Goal: Task Accomplishment & Management: Manage account settings

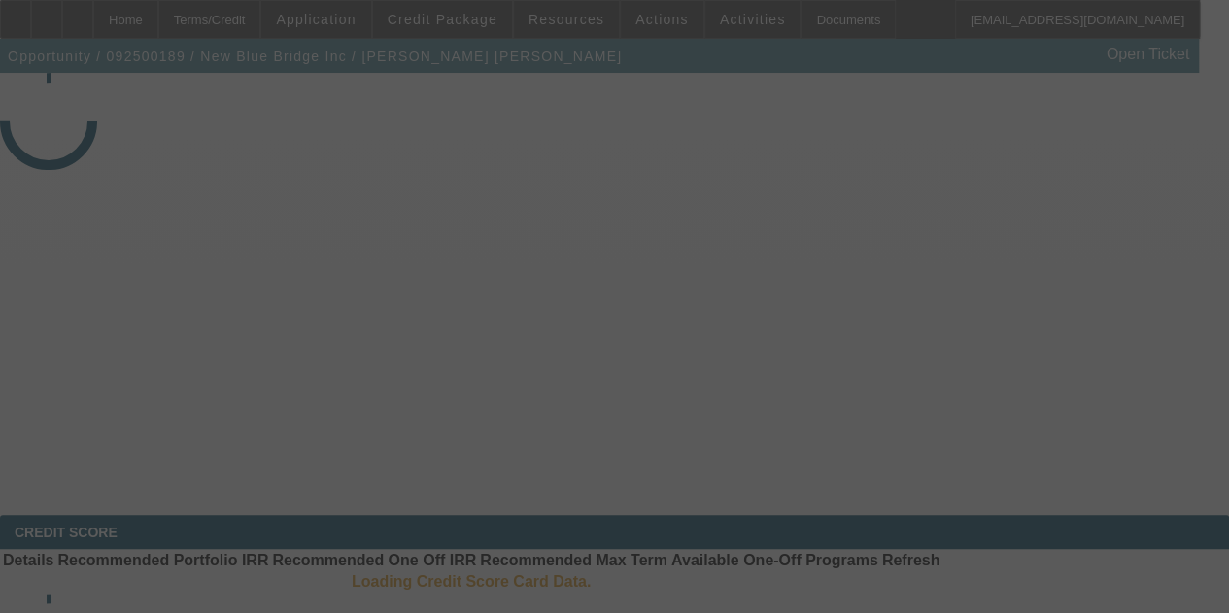
select select "3"
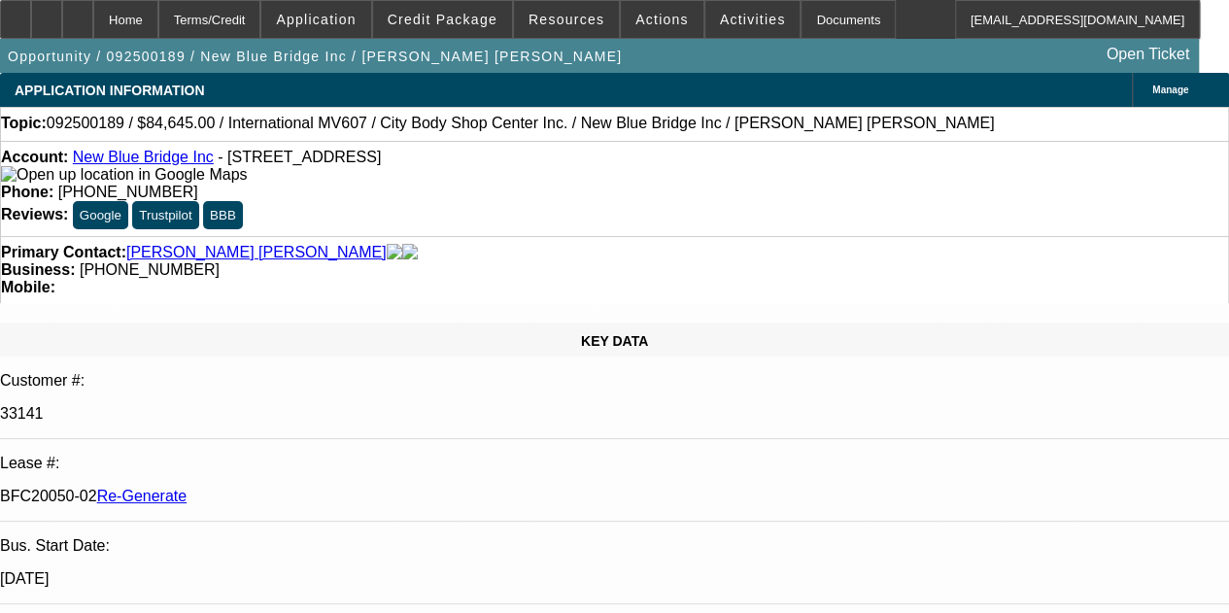
select select "0"
select select "2"
select select "0.1"
select select "1"
select select "2"
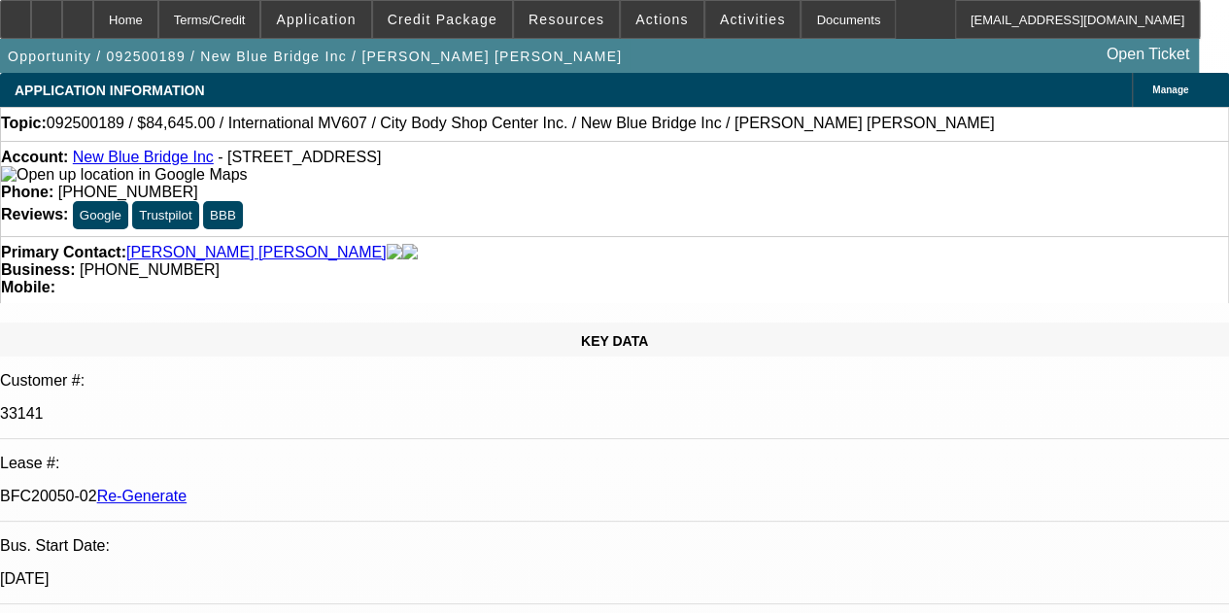
select select "4"
click at [805, 25] on div "Documents" at bounding box center [848, 19] width 95 height 39
click at [564, 18] on span "Resources" at bounding box center [567, 20] width 76 height 16
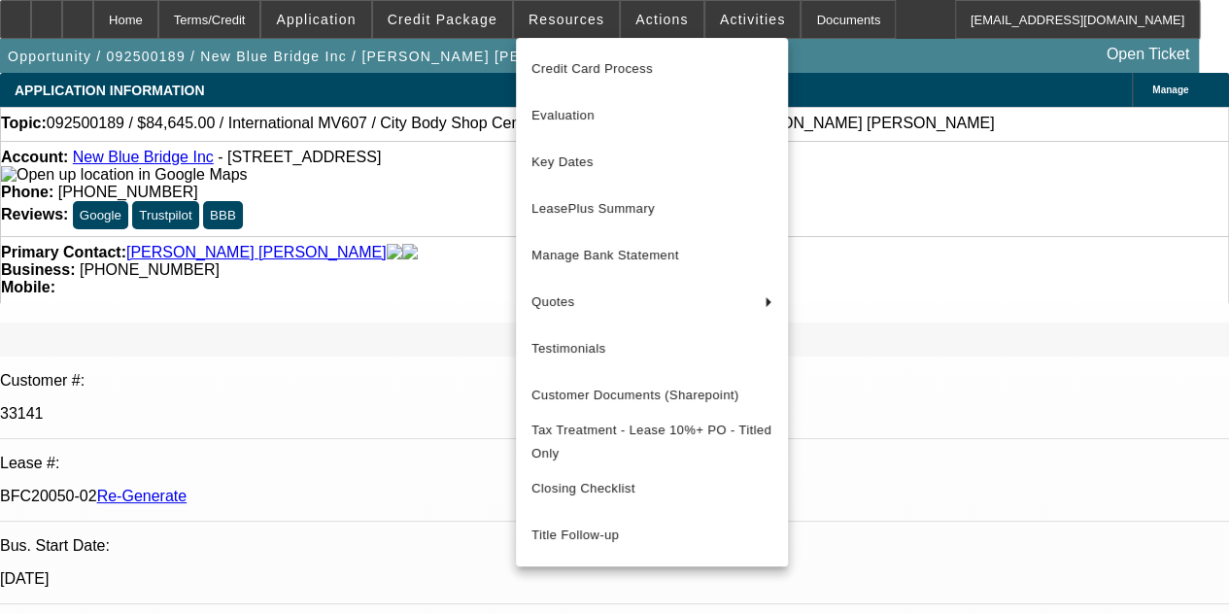
click at [640, 16] on div at bounding box center [614, 306] width 1229 height 613
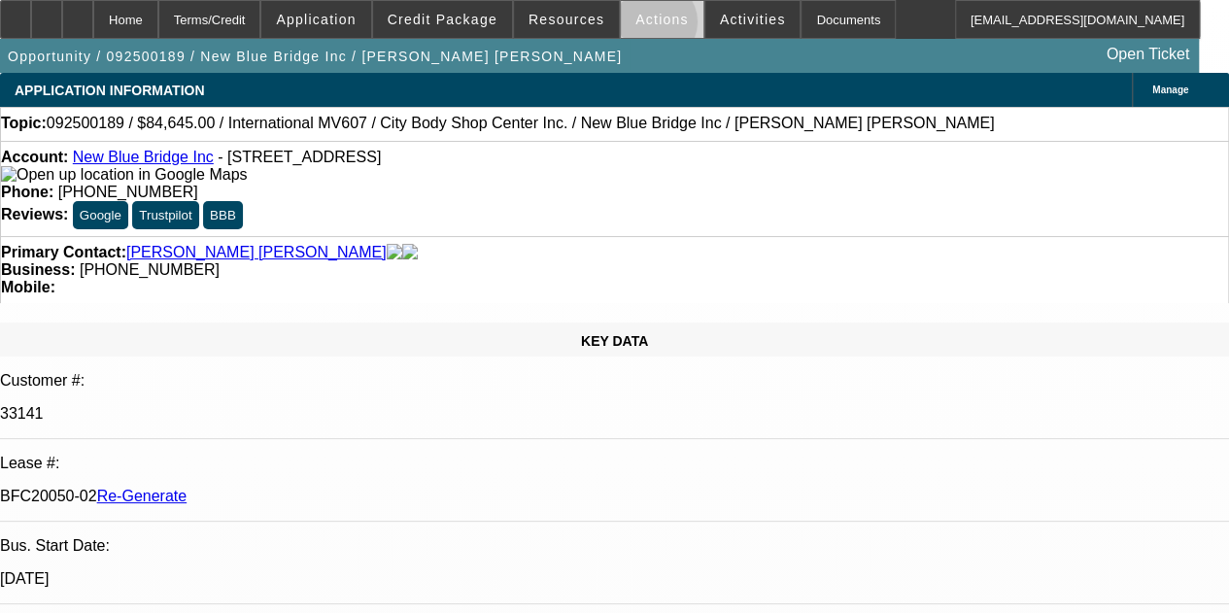
click at [642, 24] on button "Actions" at bounding box center [662, 19] width 83 height 37
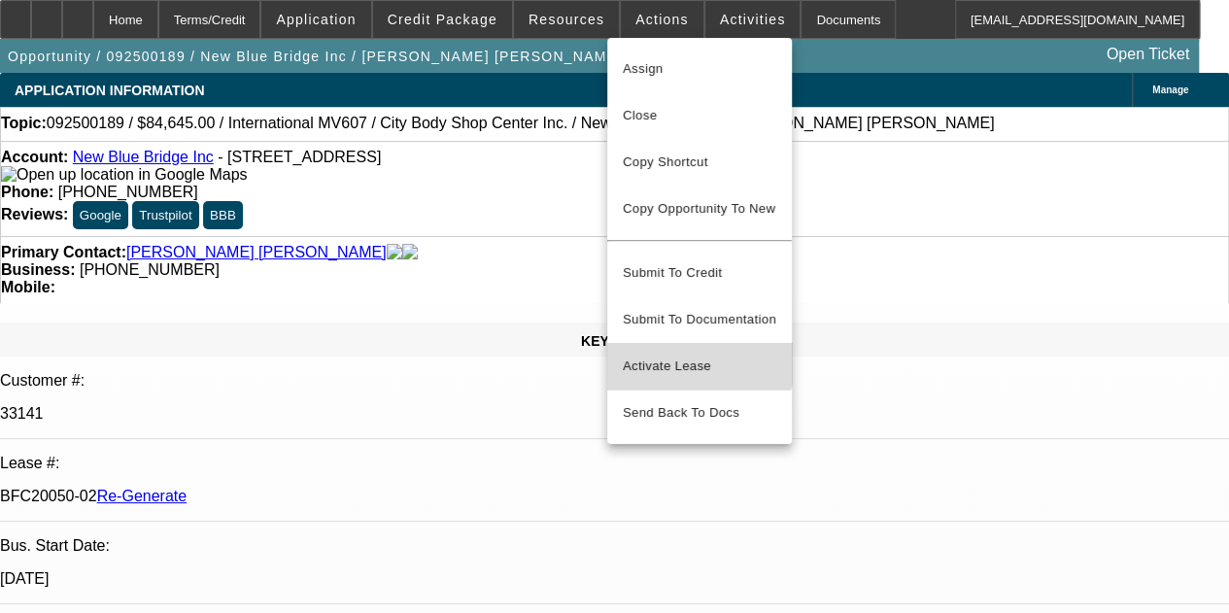
click at [647, 343] on button "Activate Lease" at bounding box center [699, 366] width 185 height 47
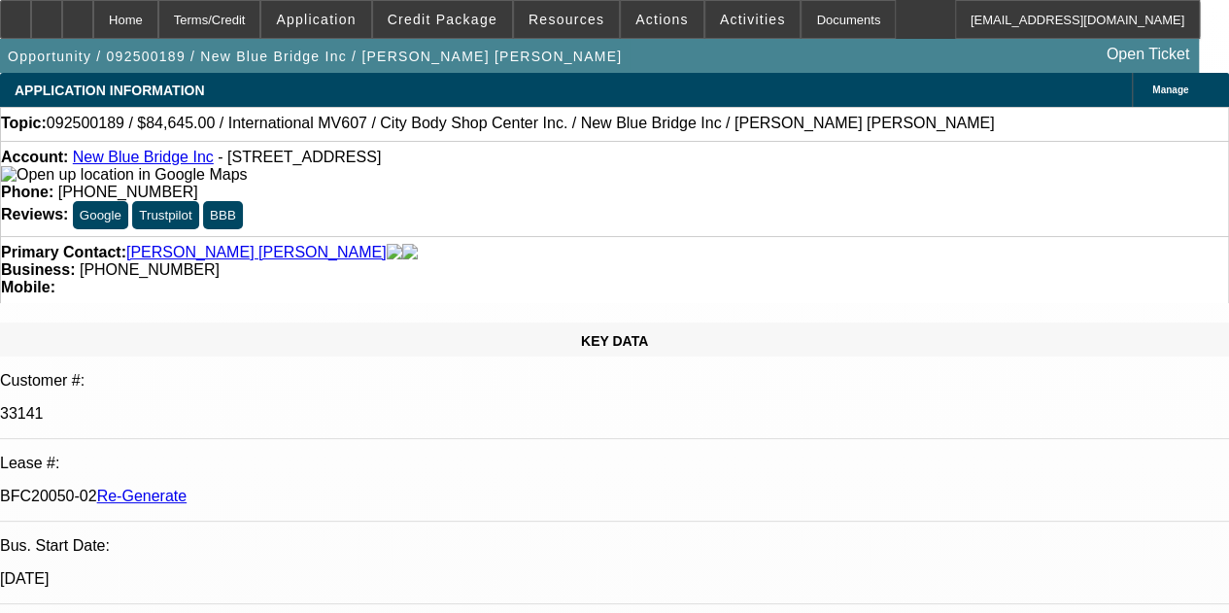
click at [75, 261] on strong "Business:" at bounding box center [38, 269] width 74 height 17
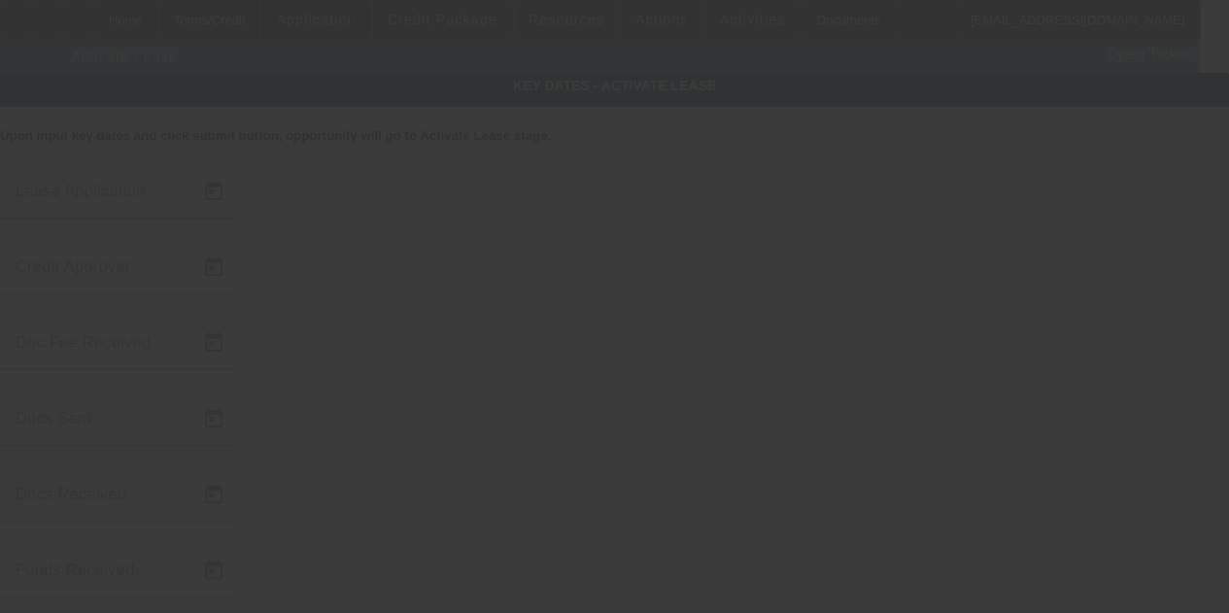
type input "[DATE]"
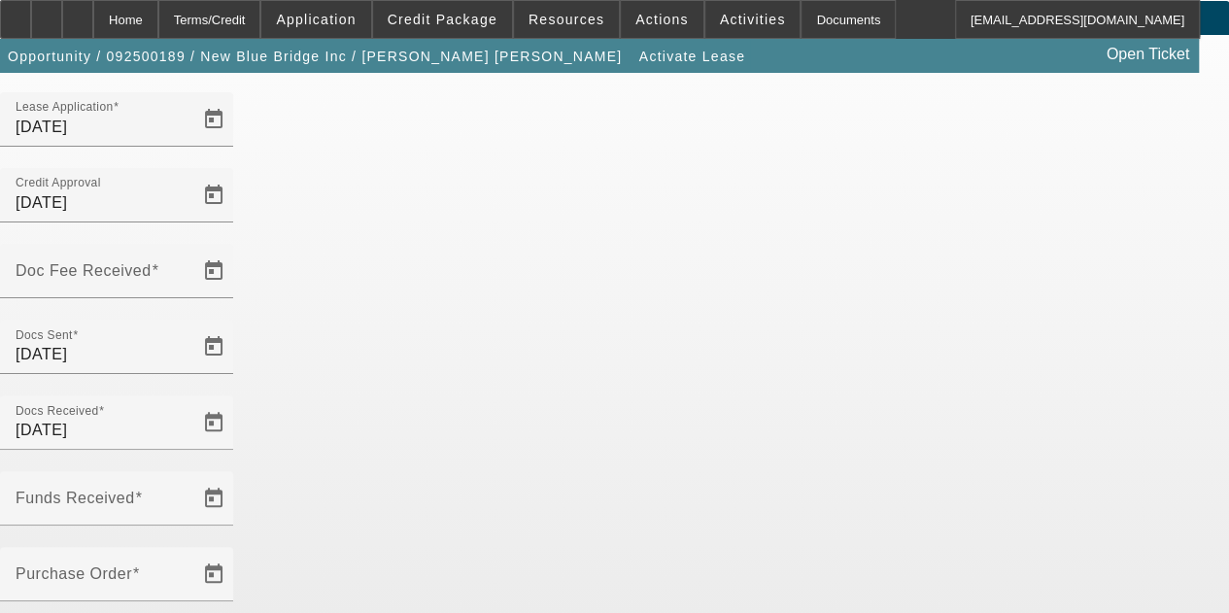
scroll to position [200, 0]
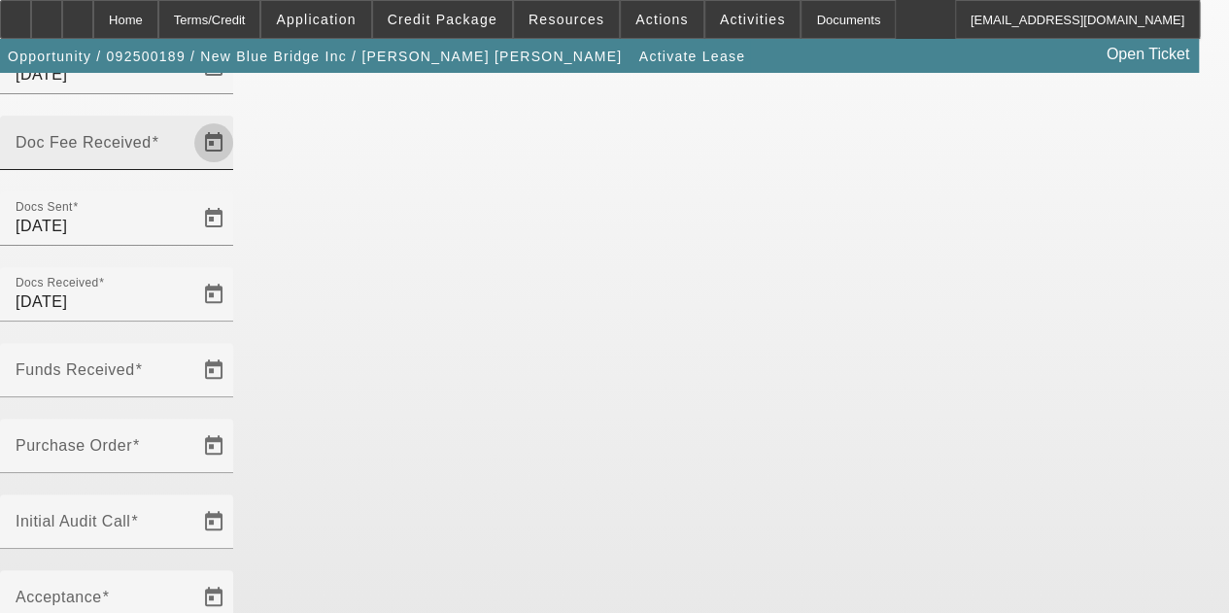
click at [237, 120] on span "Open calendar" at bounding box center [213, 143] width 47 height 47
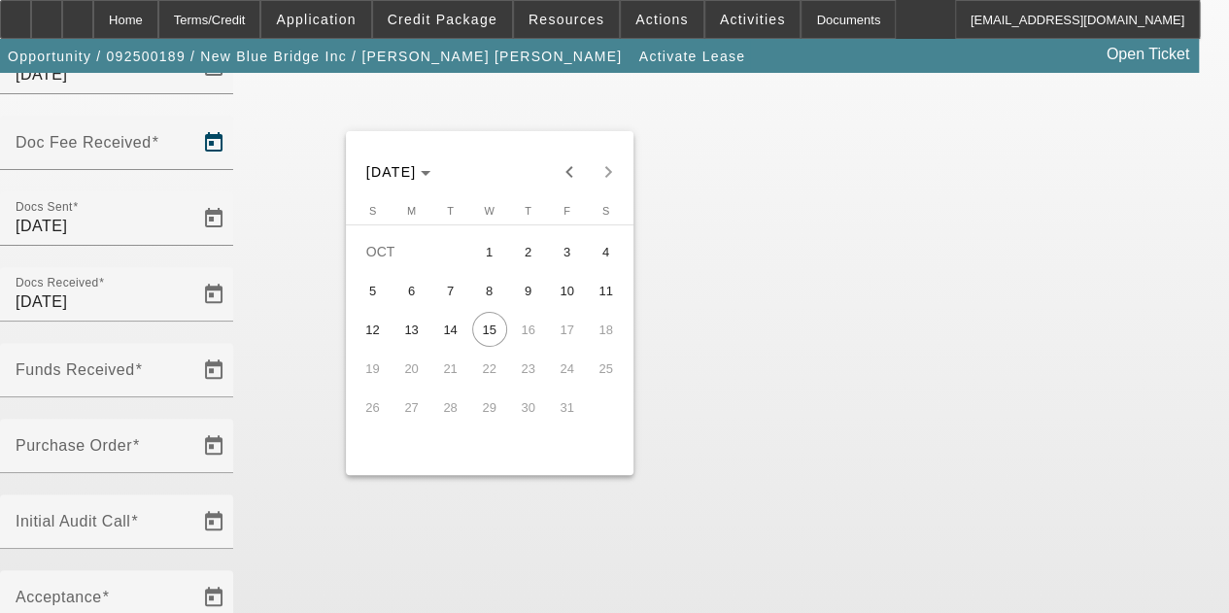
click at [408, 303] on span "6" at bounding box center [411, 290] width 35 height 35
type input "[DATE]"
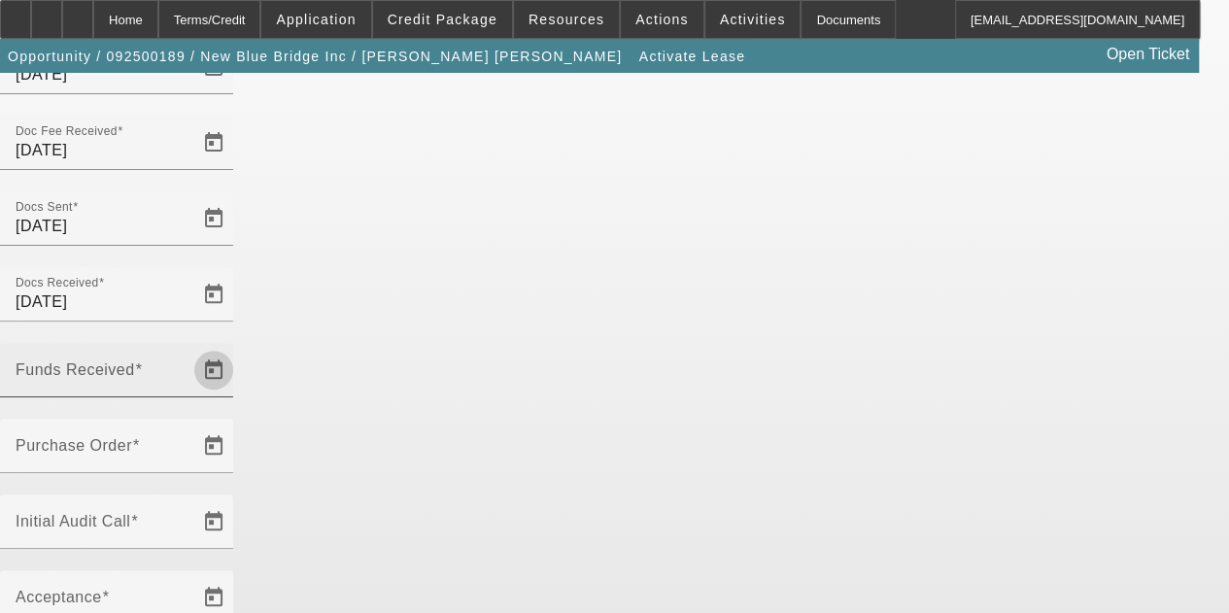
click at [237, 347] on span "Open calendar" at bounding box center [213, 370] width 47 height 47
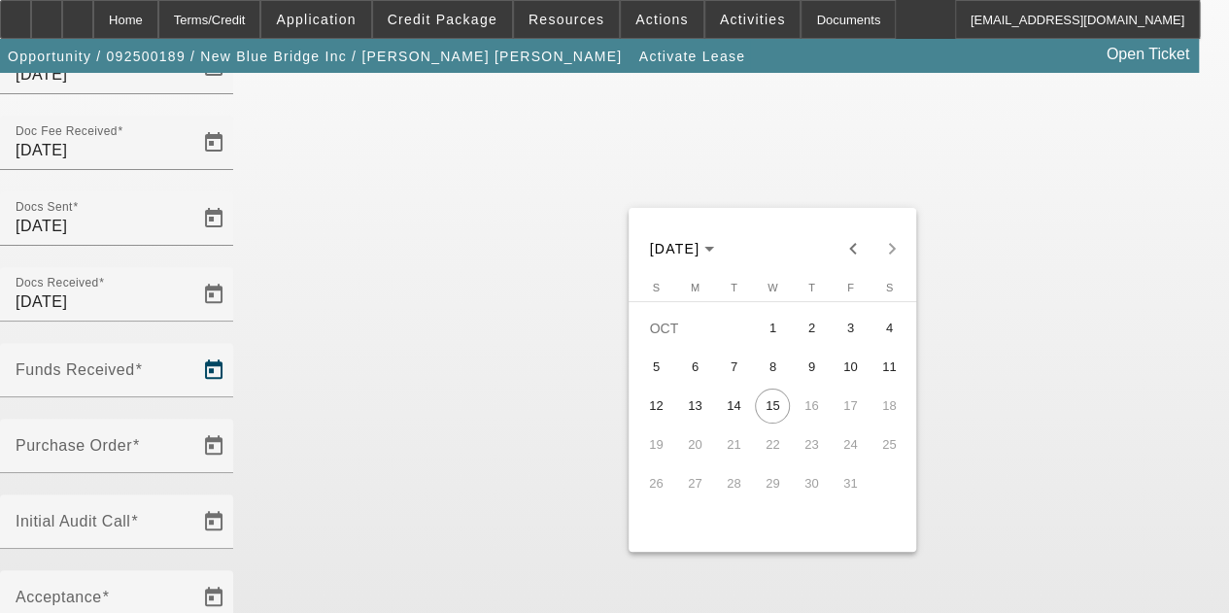
click at [702, 376] on span "6" at bounding box center [694, 367] width 35 height 35
type input "[DATE]"
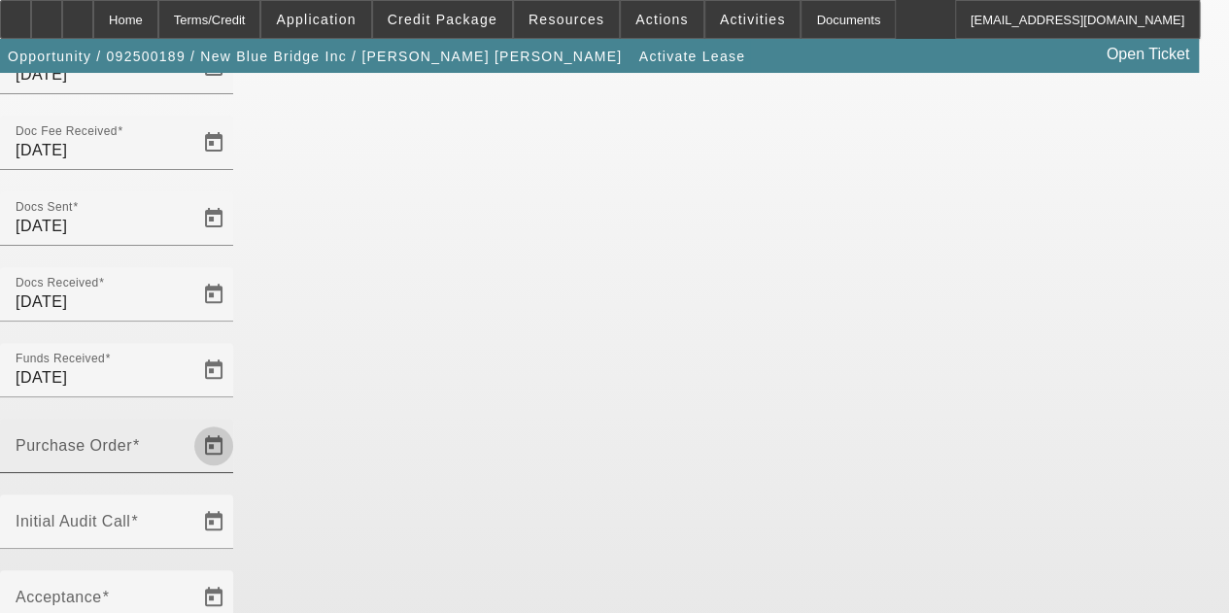
click at [237, 423] on span "Open calendar" at bounding box center [213, 446] width 47 height 47
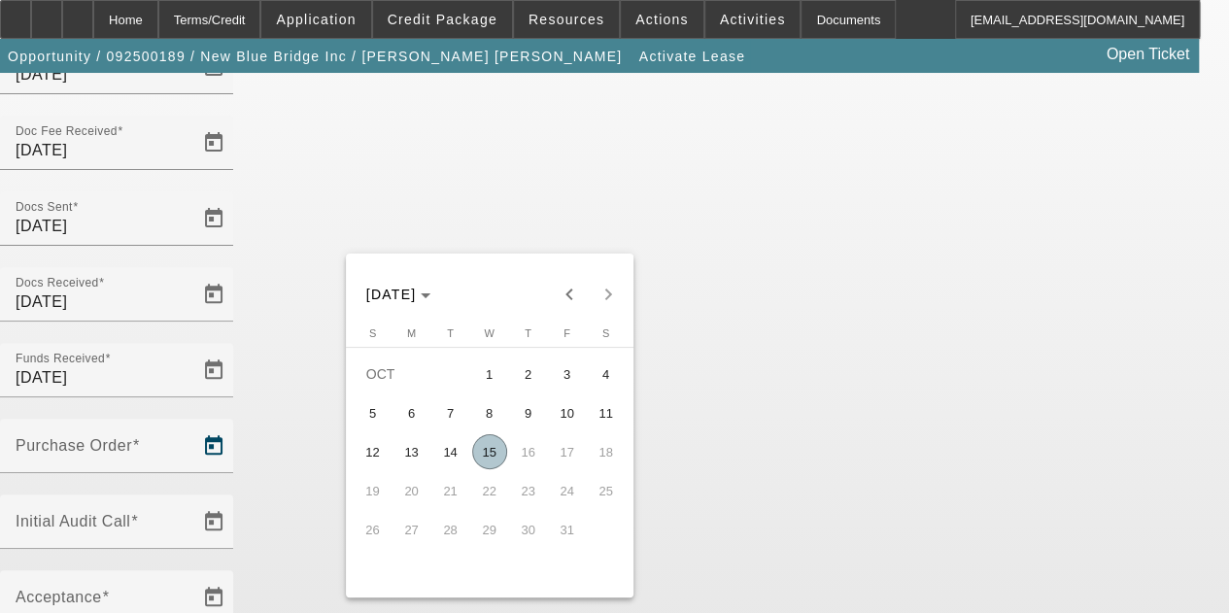
click at [488, 453] on span "15" at bounding box center [489, 451] width 35 height 35
type input "[DATE]"
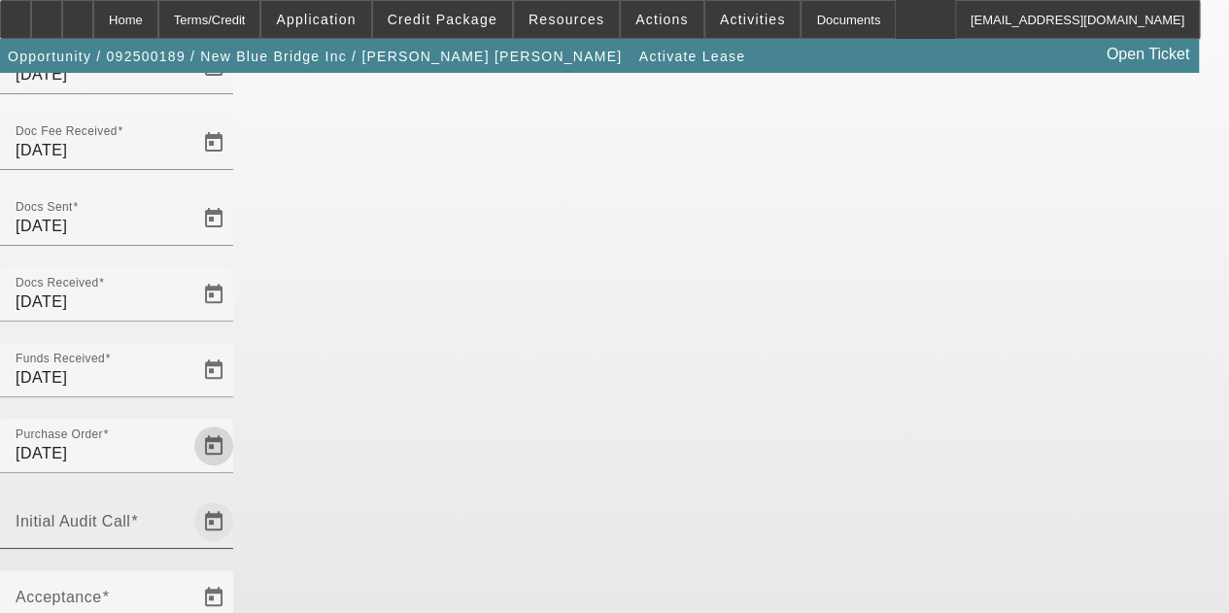
click at [237, 498] on span "Open calendar" at bounding box center [213, 521] width 47 height 47
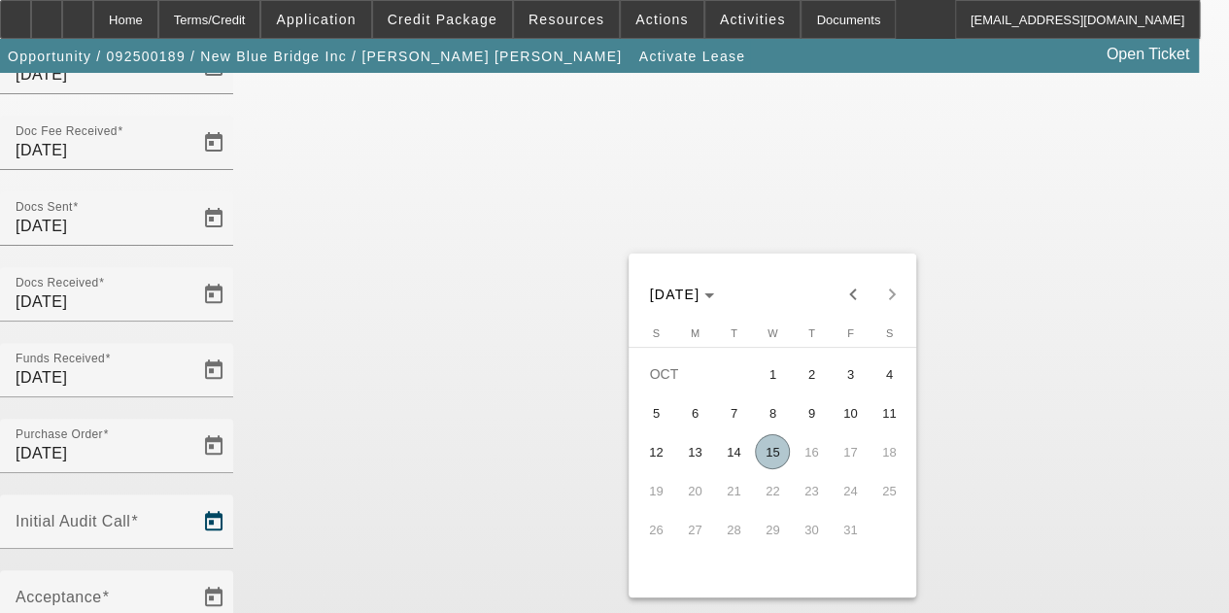
click at [771, 461] on span "15" at bounding box center [772, 451] width 35 height 35
type input "[DATE]"
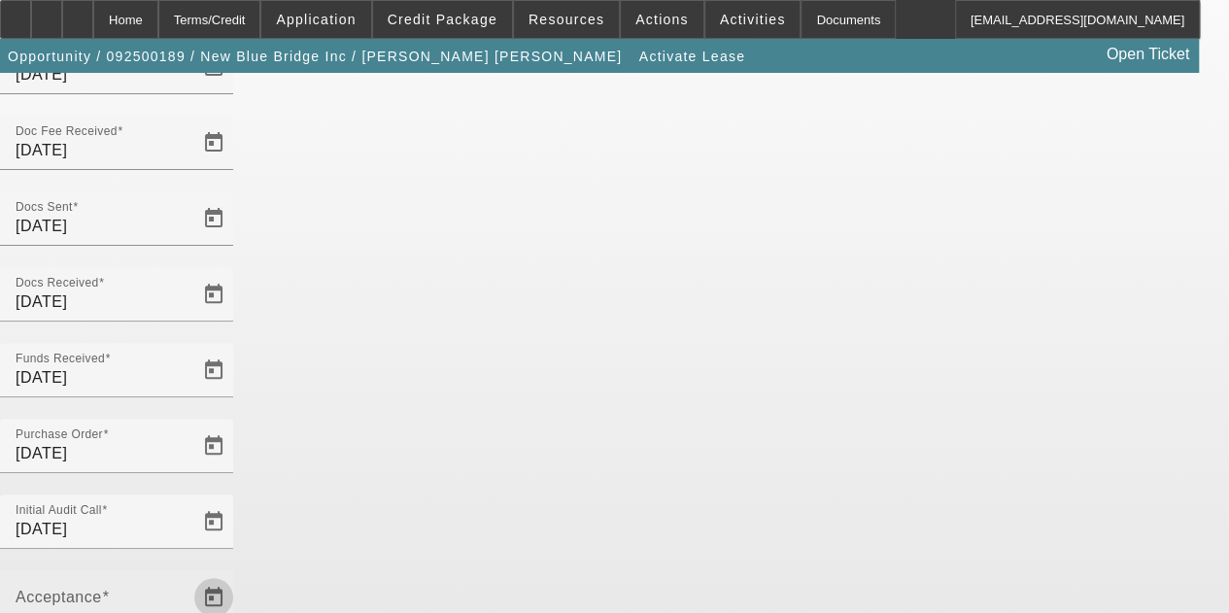
click at [237, 574] on span "Open calendar" at bounding box center [213, 597] width 47 height 47
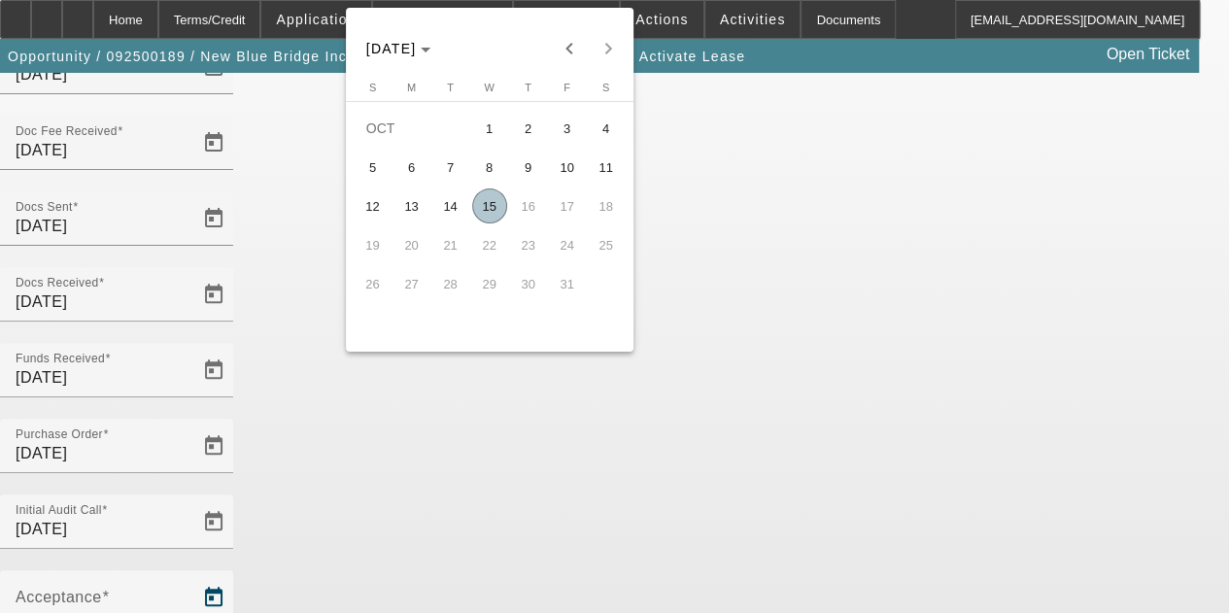
click at [487, 208] on span "15" at bounding box center [489, 205] width 35 height 35
type input "[DATE]"
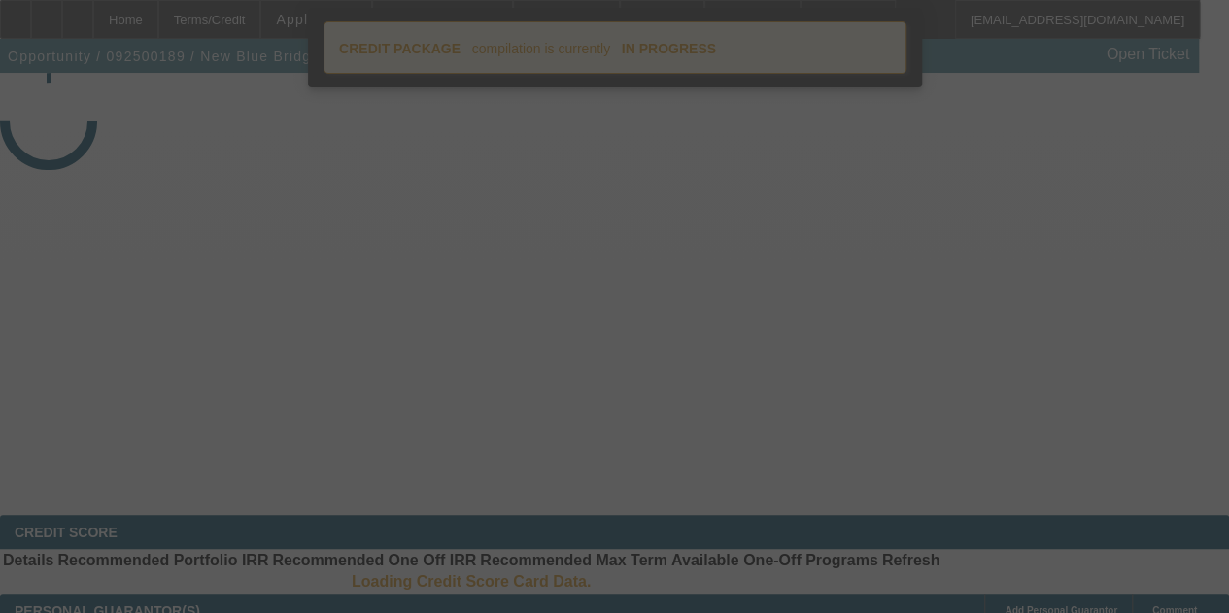
select select "4"
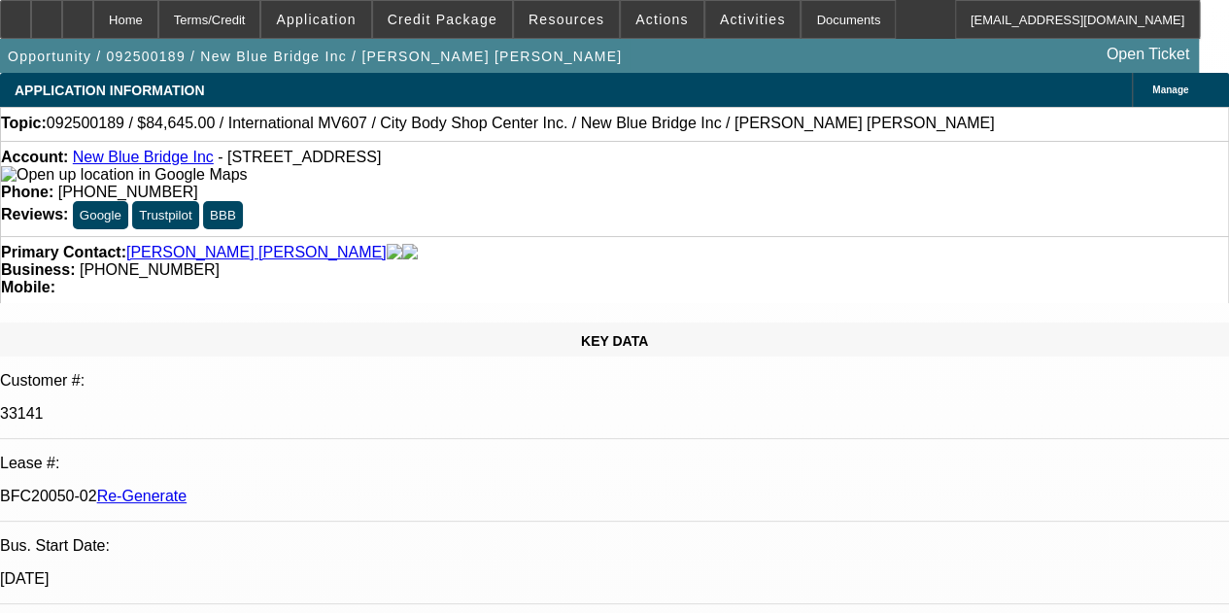
select select "0"
select select "2"
select select "0.1"
select select "4"
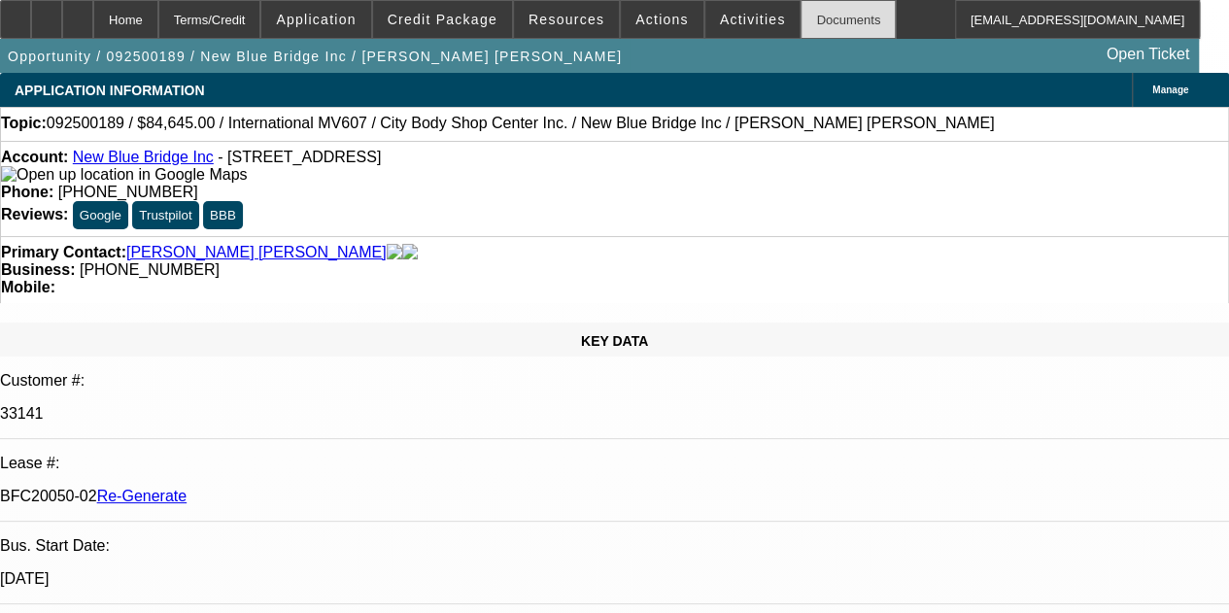
click at [803, 20] on div "Documents" at bounding box center [848, 19] width 95 height 39
